Goal: Task Accomplishment & Management: Complete application form

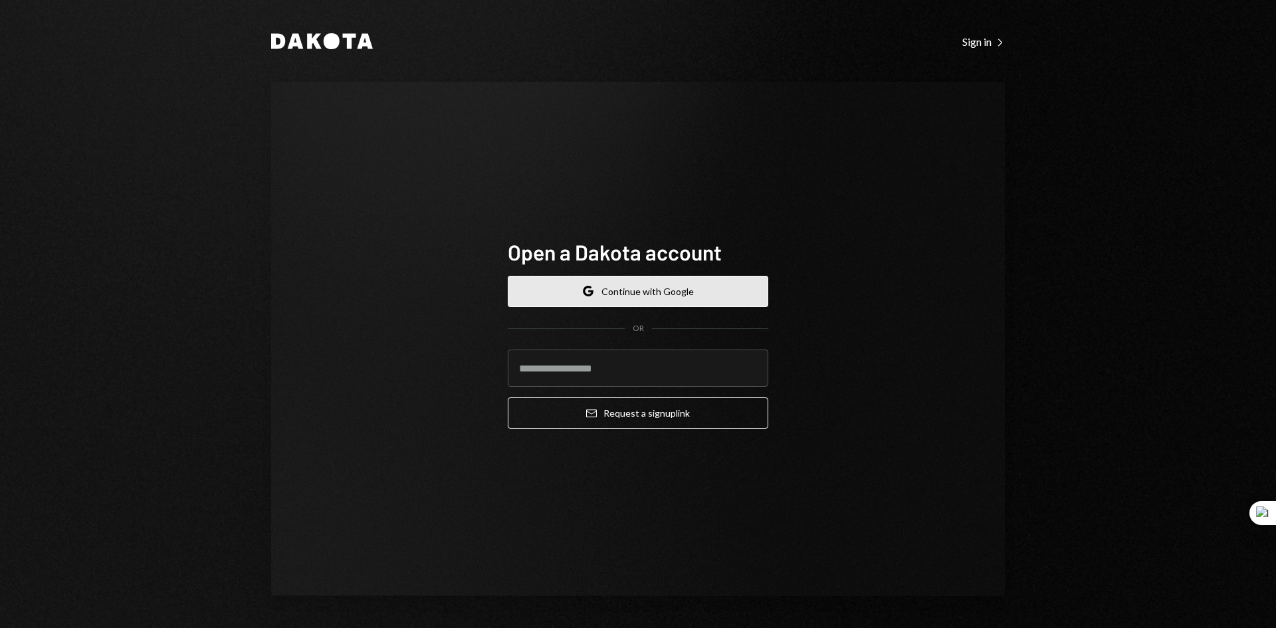
click at [669, 290] on button "Google Continue with Google" at bounding box center [638, 291] width 260 height 31
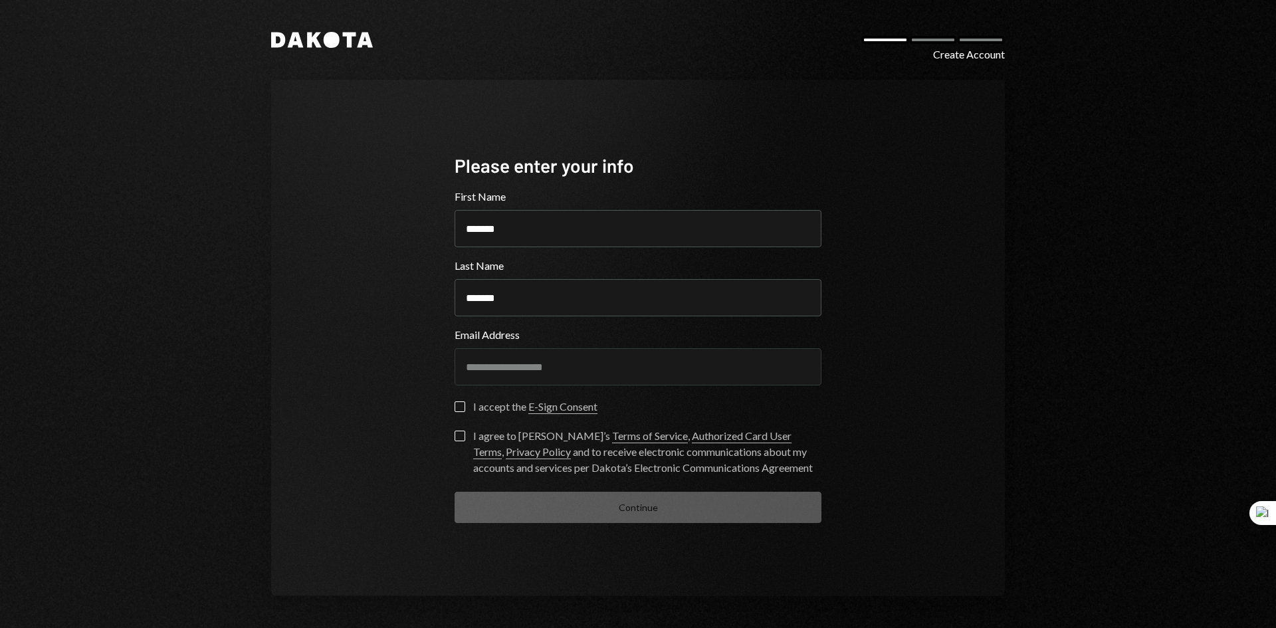
drag, startPoint x: 513, startPoint y: 235, endPoint x: 343, endPoint y: 233, distance: 170.1
click at [344, 233] on div "**********" at bounding box center [638, 338] width 734 height 516
type input "*******"
click at [313, 293] on div "**********" at bounding box center [638, 338] width 734 height 516
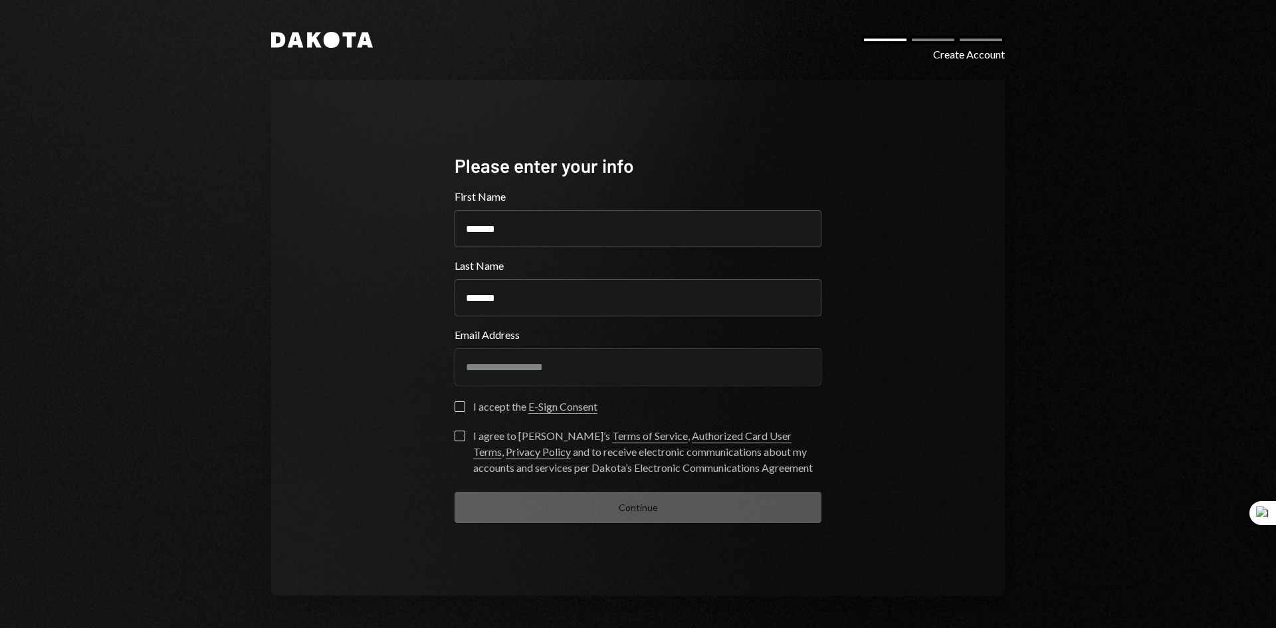
click at [461, 406] on button "I accept the E-Sign Consent" at bounding box center [459, 406] width 11 height 11
click at [457, 435] on button "I agree to [PERSON_NAME]’s Terms of Service , Authorized Card User Terms , Priv…" at bounding box center [459, 436] width 11 height 11
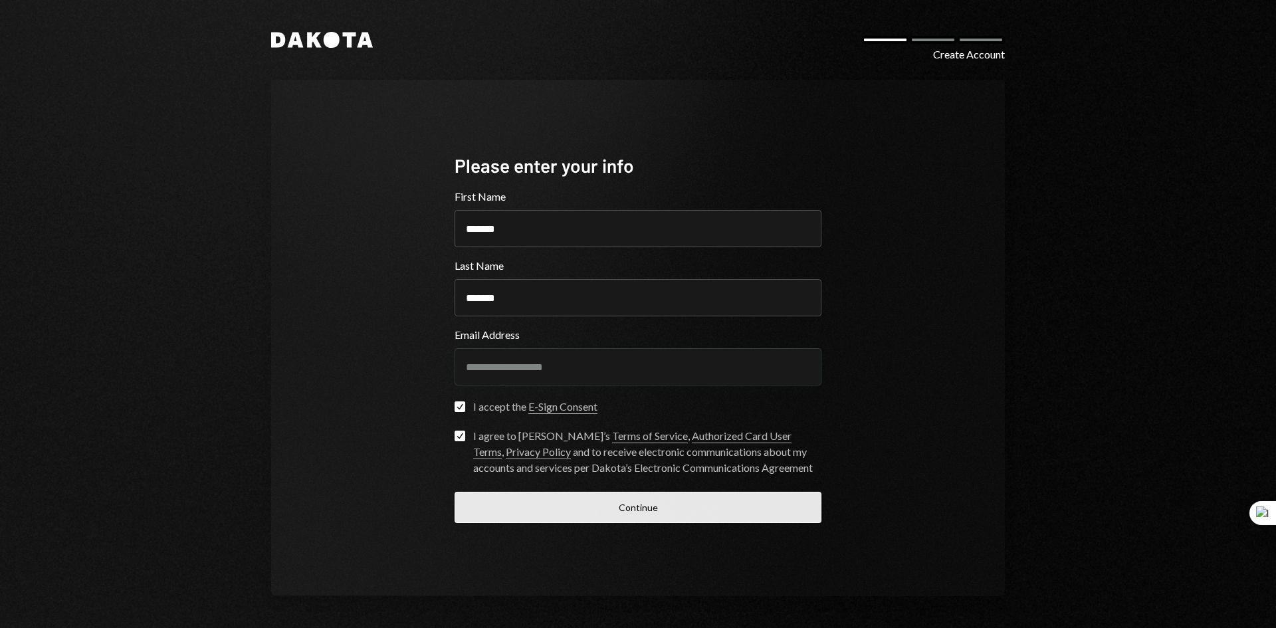
click at [549, 507] on button "Continue" at bounding box center [637, 507] width 367 height 31
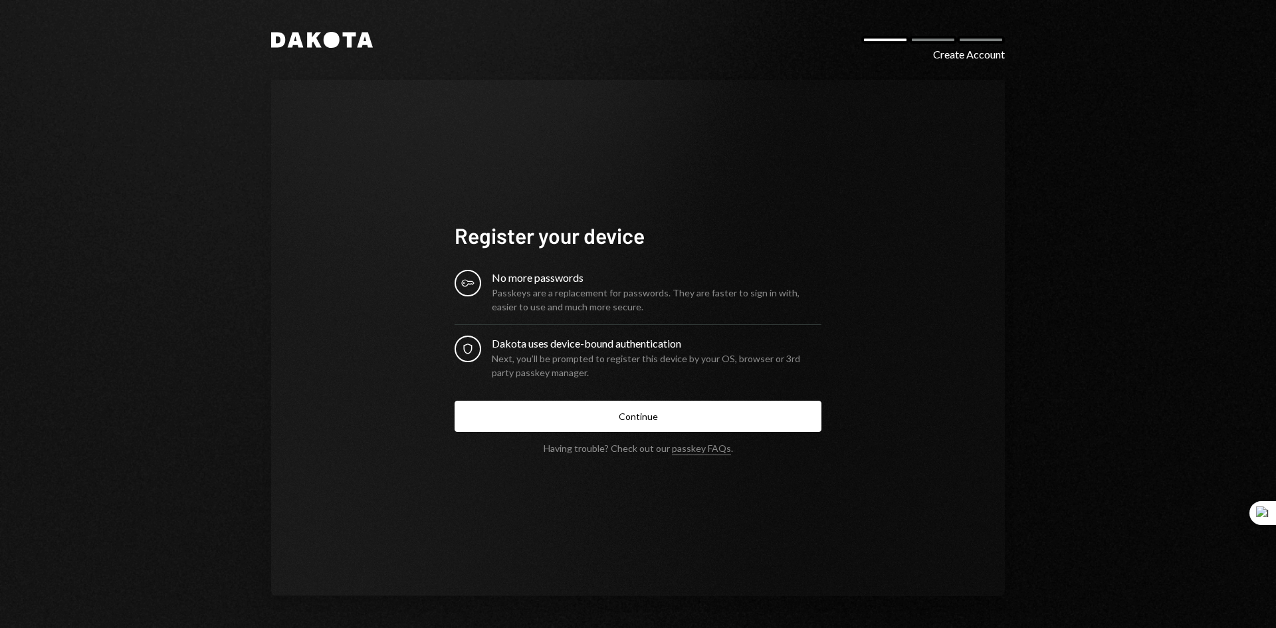
click at [600, 356] on div "Next, you’ll be prompted to register this device by your OS, browser or 3rd par…" at bounding box center [657, 365] width 330 height 28
click at [623, 295] on div "Passkeys are a replacement for passwords. They are faster to sign in with, easi…" at bounding box center [657, 300] width 330 height 28
click at [613, 423] on button "Continue" at bounding box center [637, 416] width 367 height 31
click at [562, 284] on div "No more passwords" at bounding box center [657, 278] width 330 height 16
click at [561, 285] on div "No more passwords" at bounding box center [657, 278] width 330 height 16
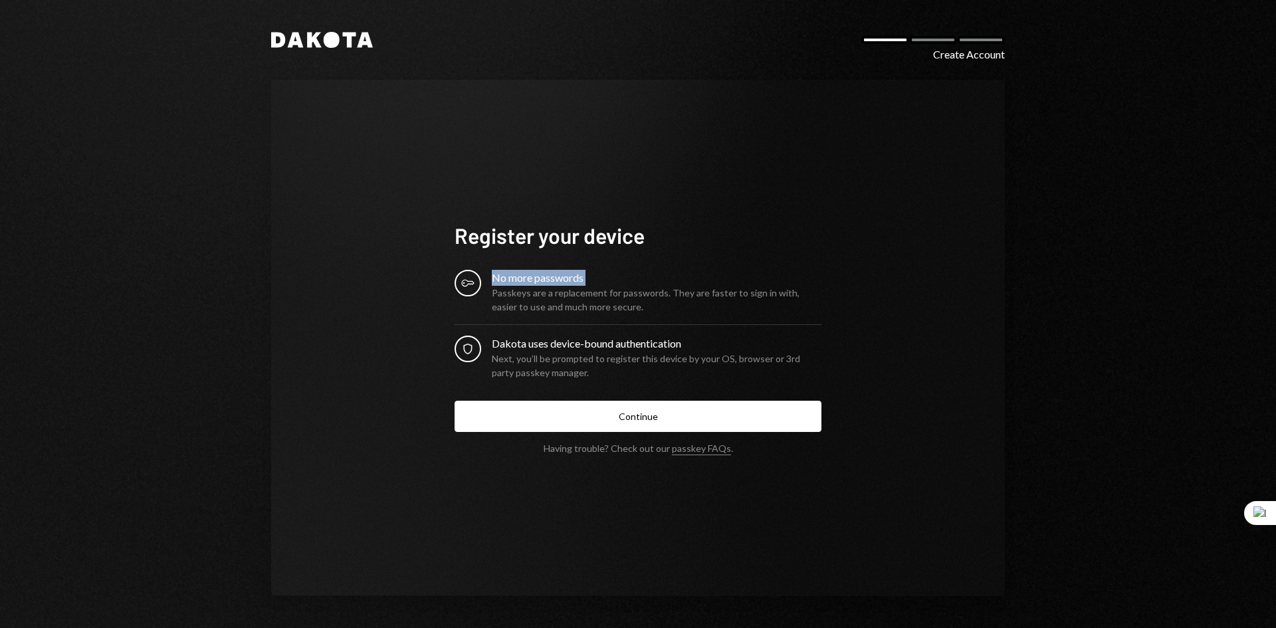
click at [561, 285] on div "No more passwords" at bounding box center [657, 278] width 330 height 16
click at [530, 381] on form "Register your device Key No more passwords Passkeys are a replacement for passw…" at bounding box center [637, 338] width 367 height 232
click at [536, 300] on div "Passkeys are a replacement for passwords. They are faster to sign in with, easi…" at bounding box center [657, 300] width 330 height 28
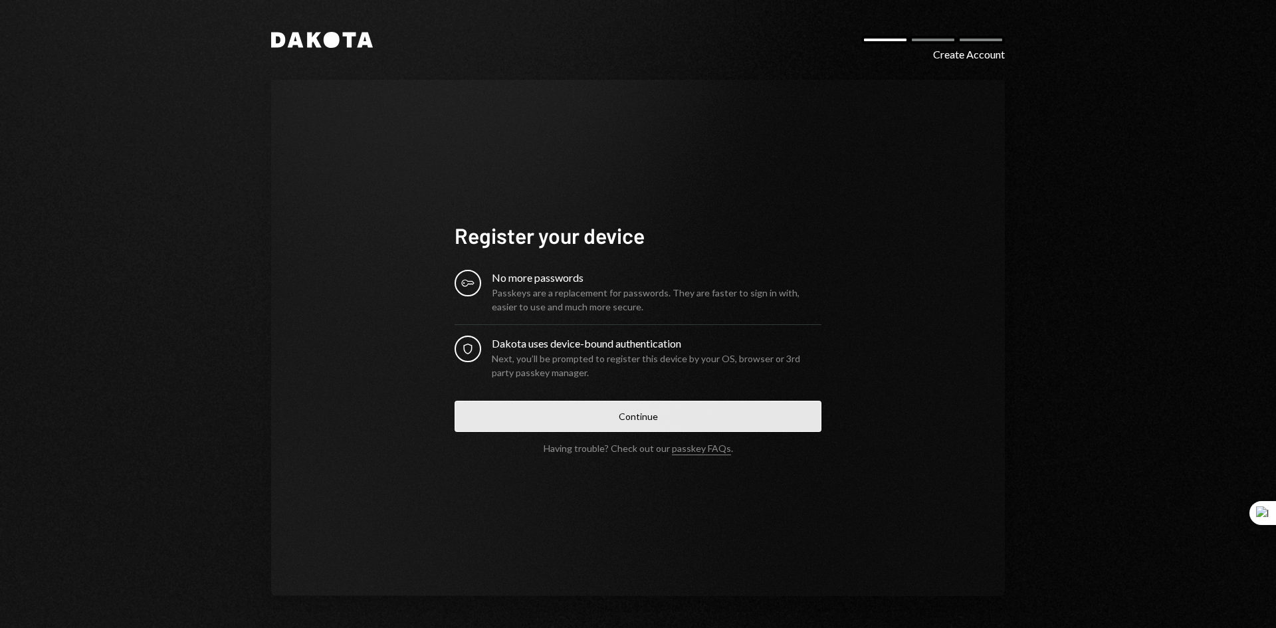
click at [544, 413] on button "Continue" at bounding box center [637, 416] width 367 height 31
click at [643, 418] on button "Continue" at bounding box center [637, 416] width 367 height 31
click at [551, 417] on button "Continue" at bounding box center [637, 416] width 367 height 31
